Goal: Information Seeking & Learning: Understand process/instructions

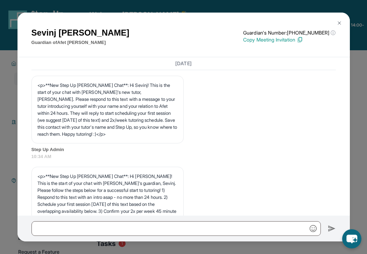
scroll to position [602, 0]
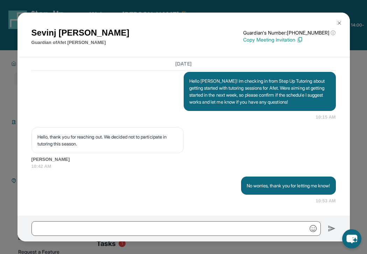
click at [338, 19] on button at bounding box center [339, 23] width 14 height 14
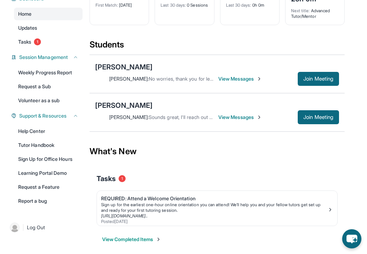
scroll to position [71, 0]
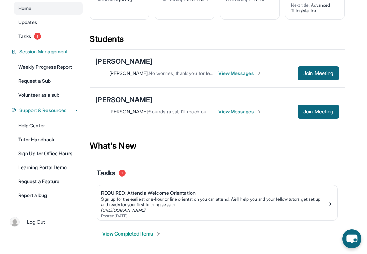
click at [182, 193] on div "REQUIRED: Attend a Welcome Orientation" at bounding box center [214, 193] width 226 height 7
click at [39, 142] on link "Tutor Handbook" at bounding box center [48, 139] width 68 height 13
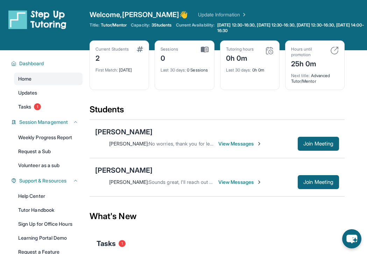
click at [125, 16] on span "Welcome, [PERSON_NAME] 👋" at bounding box center [138, 15] width 99 height 10
click at [40, 60] on span "Dashboard" at bounding box center [31, 63] width 25 height 7
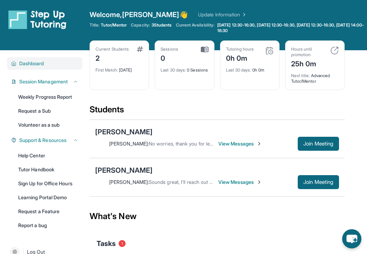
click at [42, 67] on div "Dashboard" at bounding box center [44, 63] width 75 height 13
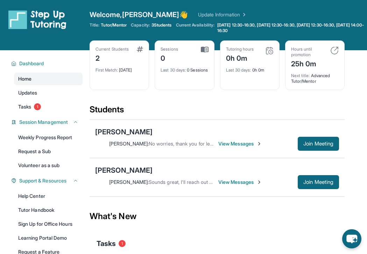
click at [40, 81] on link "Home" at bounding box center [48, 79] width 68 height 13
click at [41, 94] on link "Updates" at bounding box center [48, 93] width 68 height 13
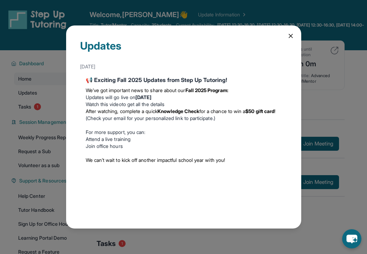
click at [291, 35] on icon at bounding box center [290, 35] width 7 height 7
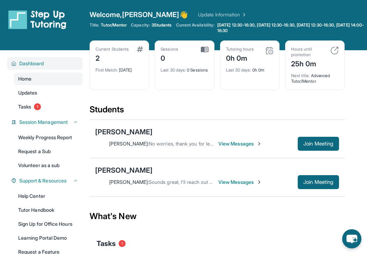
click at [26, 66] on span "Dashboard" at bounding box center [31, 63] width 25 height 7
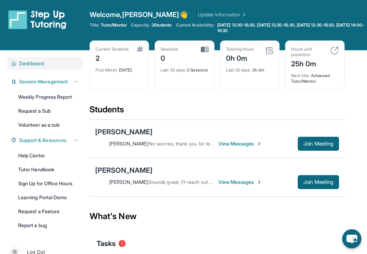
click at [39, 64] on span "Dashboard" at bounding box center [31, 63] width 25 height 7
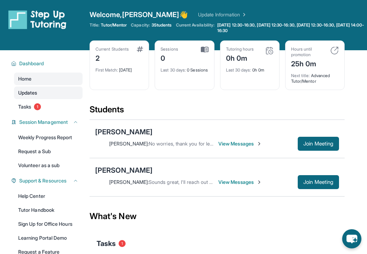
click at [36, 97] on link "Updates" at bounding box center [48, 93] width 68 height 13
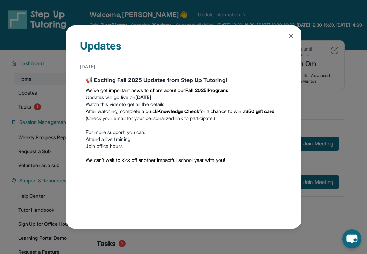
click at [290, 35] on icon at bounding box center [290, 35] width 3 height 3
